Goal: Transaction & Acquisition: Download file/media

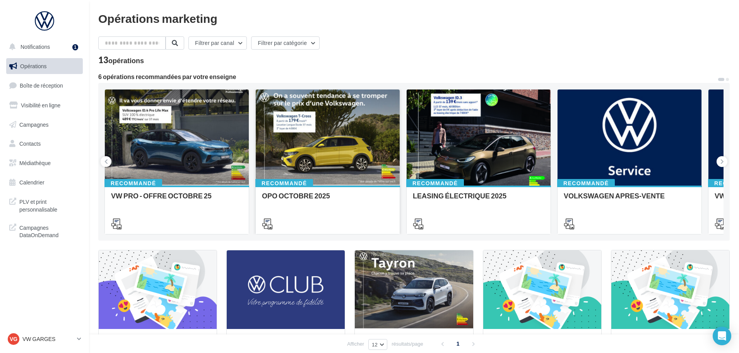
click at [324, 147] on div at bounding box center [328, 137] width 144 height 97
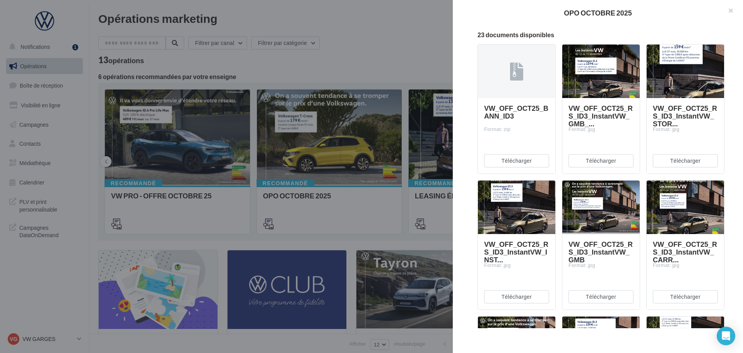
scroll to position [77, 0]
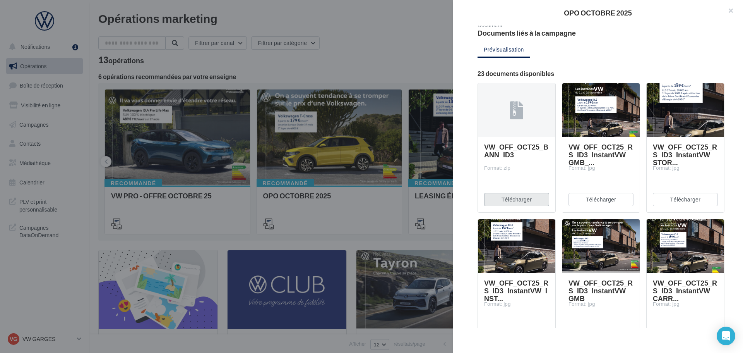
click at [517, 199] on button "Télécharger" at bounding box center [516, 199] width 65 height 13
click at [603, 198] on button "Télécharger" at bounding box center [601, 199] width 65 height 13
click at [690, 198] on button "Télécharger" at bounding box center [685, 199] width 65 height 13
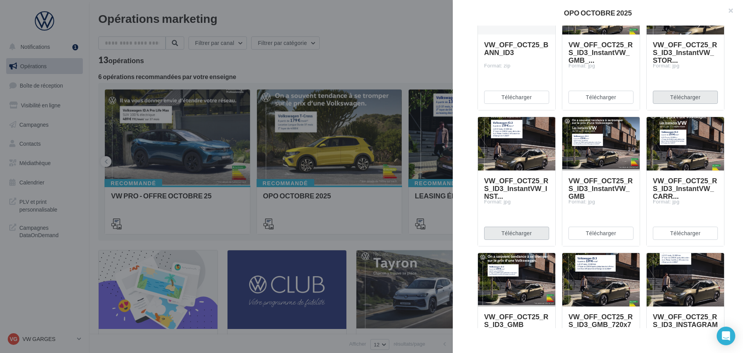
scroll to position [194, 0]
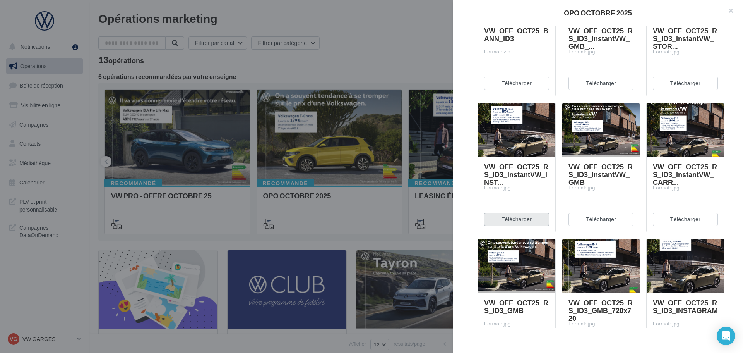
drag, startPoint x: 521, startPoint y: 220, endPoint x: 526, endPoint y: 218, distance: 5.4
click at [521, 220] on button "Télécharger" at bounding box center [516, 218] width 65 height 13
click at [599, 218] on button "Télécharger" at bounding box center [601, 218] width 65 height 13
click at [678, 217] on button "Télécharger" at bounding box center [685, 218] width 65 height 13
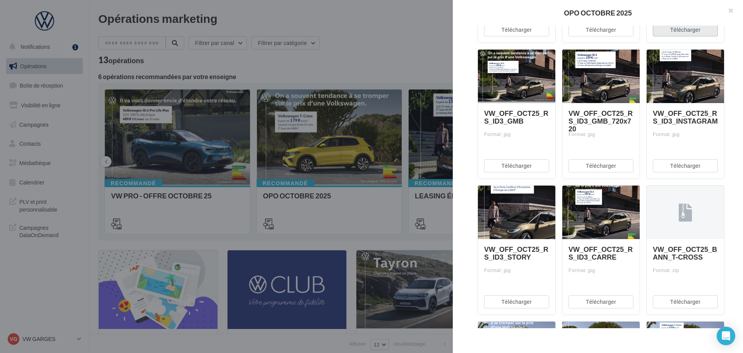
scroll to position [387, 0]
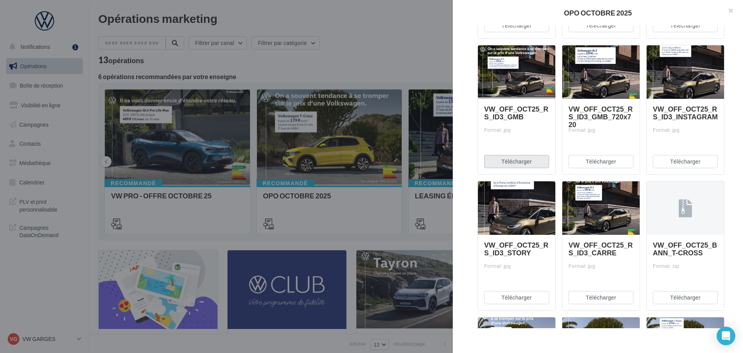
click at [520, 161] on button "Télécharger" at bounding box center [516, 161] width 65 height 13
click at [593, 161] on button "Télécharger" at bounding box center [601, 161] width 65 height 13
click at [688, 159] on button "Télécharger" at bounding box center [685, 161] width 65 height 13
click at [516, 295] on button "Télécharger" at bounding box center [516, 297] width 65 height 13
click at [589, 296] on button "Télécharger" at bounding box center [601, 297] width 65 height 13
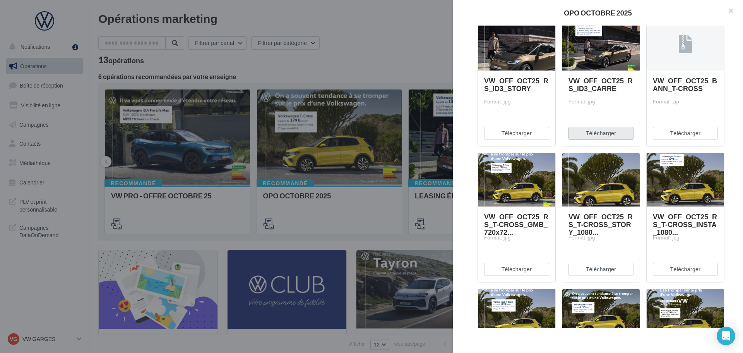
scroll to position [581, 0]
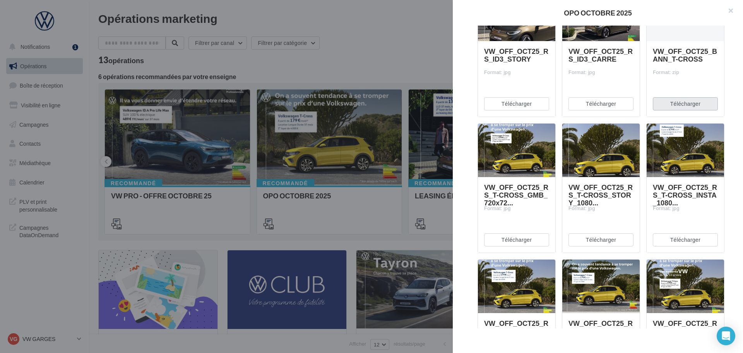
click at [680, 101] on button "Télécharger" at bounding box center [685, 103] width 65 height 13
click at [514, 239] on button "Télécharger" at bounding box center [516, 239] width 65 height 13
click at [607, 238] on button "Télécharger" at bounding box center [601, 239] width 65 height 13
click at [685, 239] on button "Télécharger" at bounding box center [685, 239] width 65 height 13
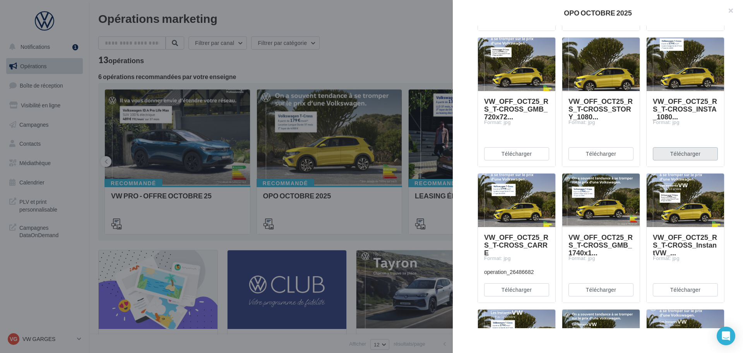
scroll to position [735, 0]
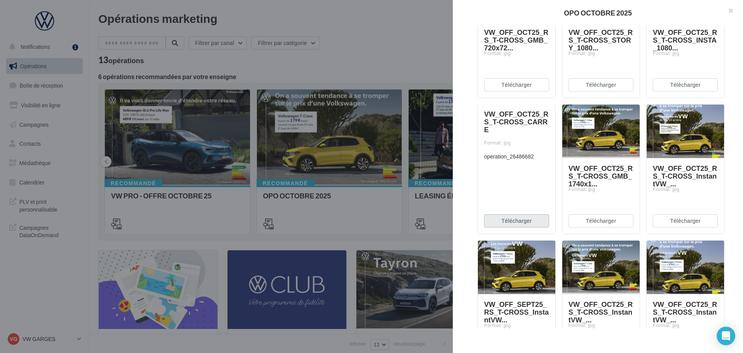
drag, startPoint x: 519, startPoint y: 220, endPoint x: 552, endPoint y: 221, distance: 33.3
click at [518, 220] on button "Télécharger" at bounding box center [516, 220] width 65 height 13
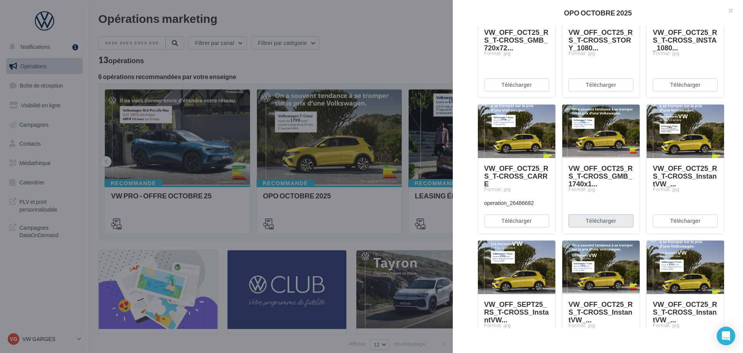
click at [601, 220] on button "Télécharger" at bounding box center [601, 220] width 65 height 13
click at [685, 219] on button "Télécharger" at bounding box center [685, 220] width 65 height 13
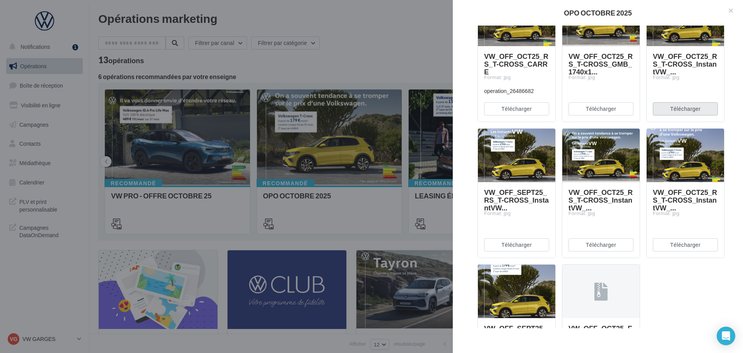
scroll to position [890, 0]
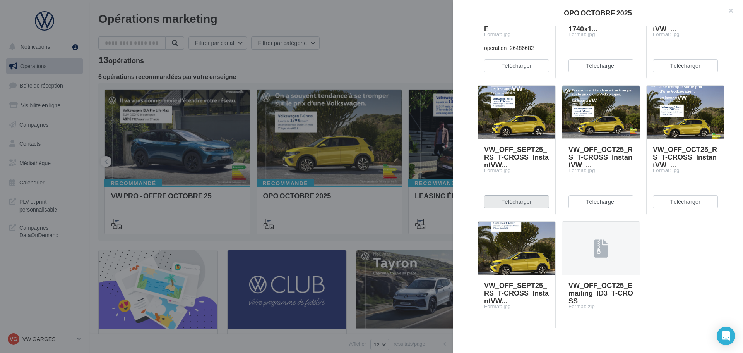
click at [506, 199] on button "Télécharger" at bounding box center [516, 201] width 65 height 13
click at [609, 201] on button "Télécharger" at bounding box center [601, 201] width 65 height 13
click at [674, 203] on button "Télécharger" at bounding box center [685, 201] width 65 height 13
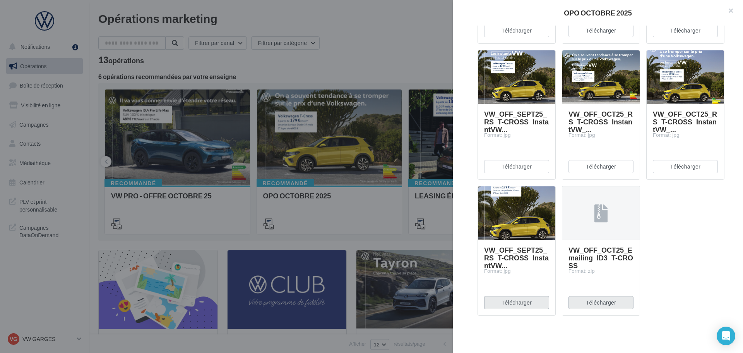
drag, startPoint x: 516, startPoint y: 301, endPoint x: 576, endPoint y: 304, distance: 60.1
click at [517, 300] on button "Télécharger" at bounding box center [516, 302] width 65 height 13
drag, startPoint x: 609, startPoint y: 303, endPoint x: 648, endPoint y: 295, distance: 39.1
click at [609, 303] on button "Télécharger" at bounding box center [601, 302] width 65 height 13
